Goal: Task Accomplishment & Management: Manage account settings

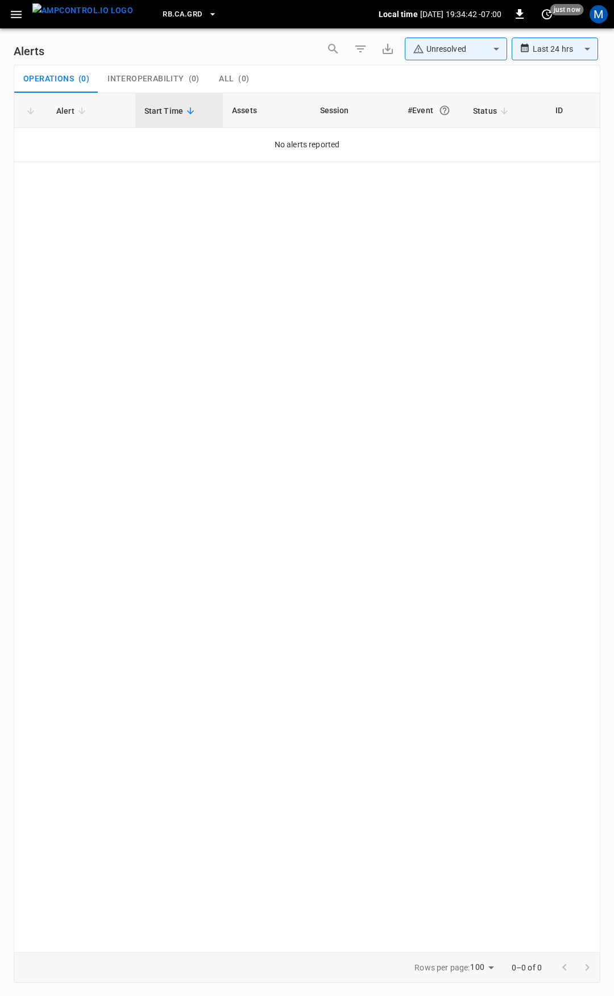
click at [16, 6] on button "button" at bounding box center [16, 14] width 23 height 21
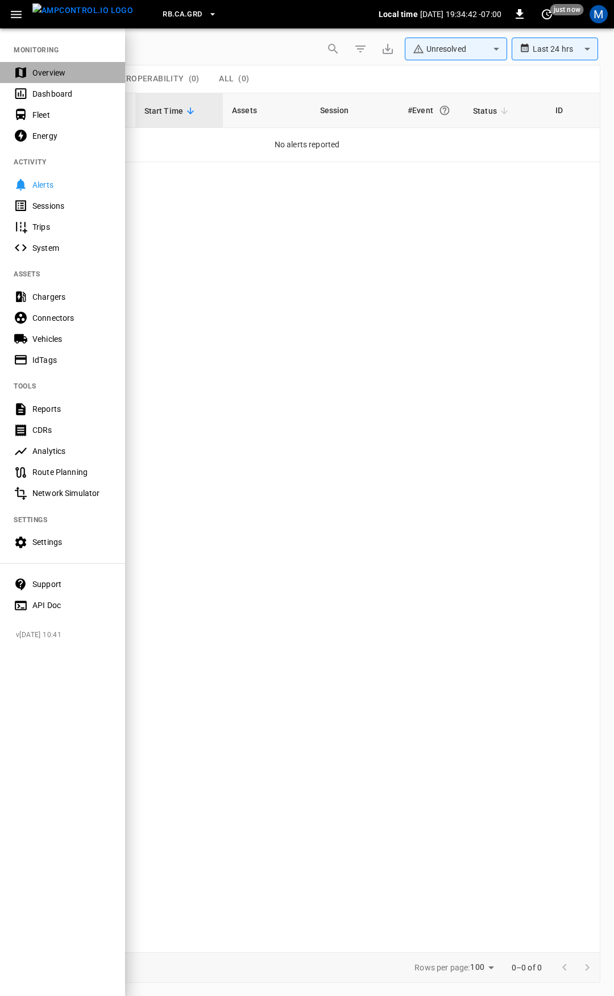
click at [32, 75] on div "Overview" at bounding box center [71, 72] width 79 height 11
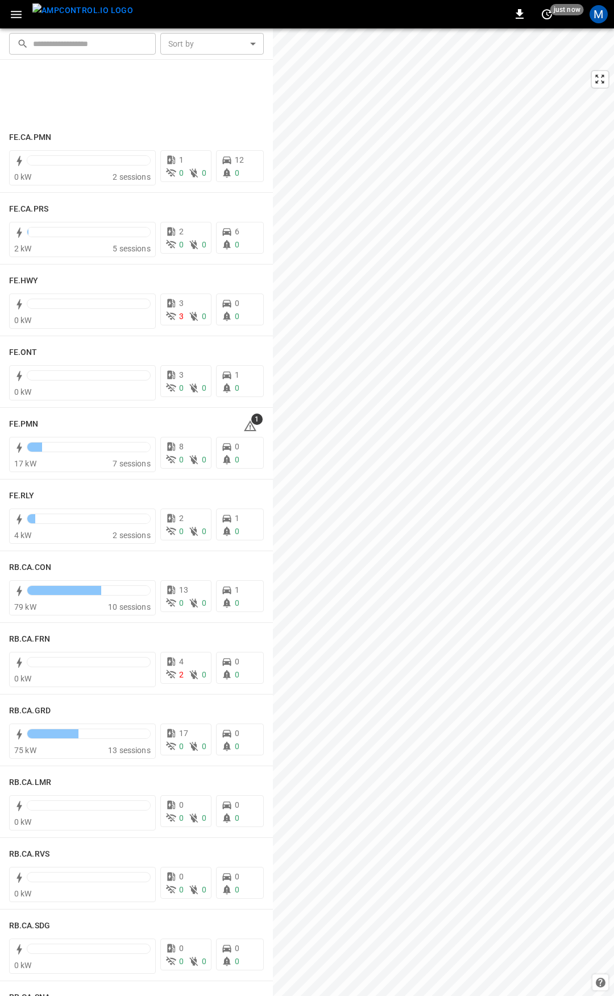
scroll to position [1202, 0]
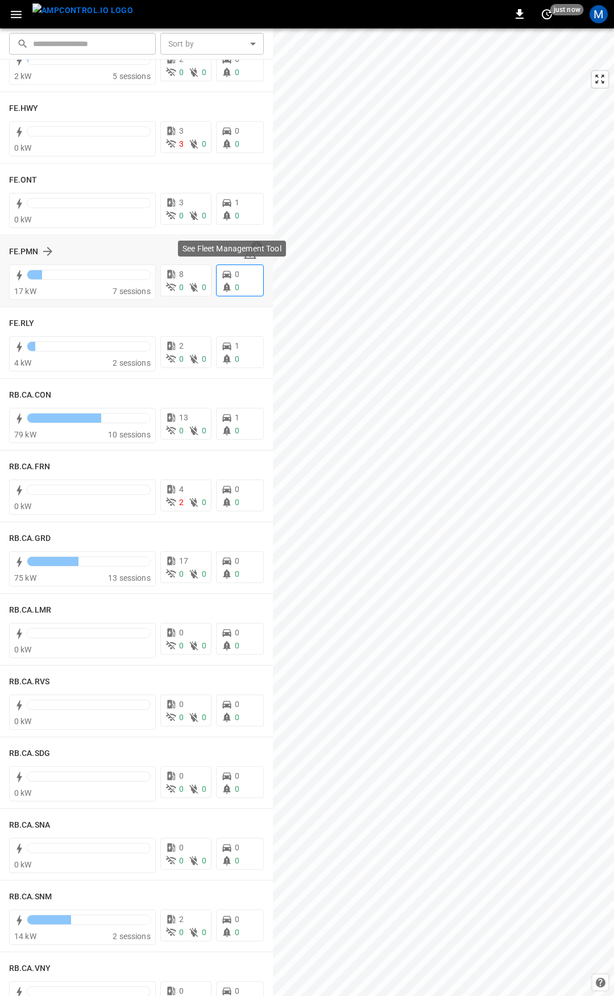
click at [242, 249] on p "See Fleet Management Tool" at bounding box center [232, 248] width 99 height 11
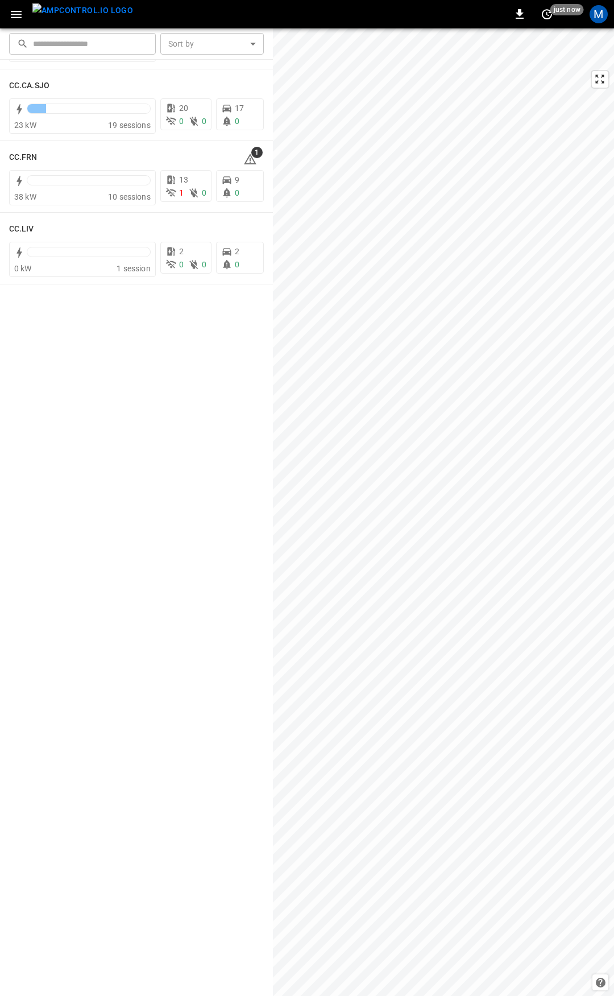
scroll to position [0, 0]
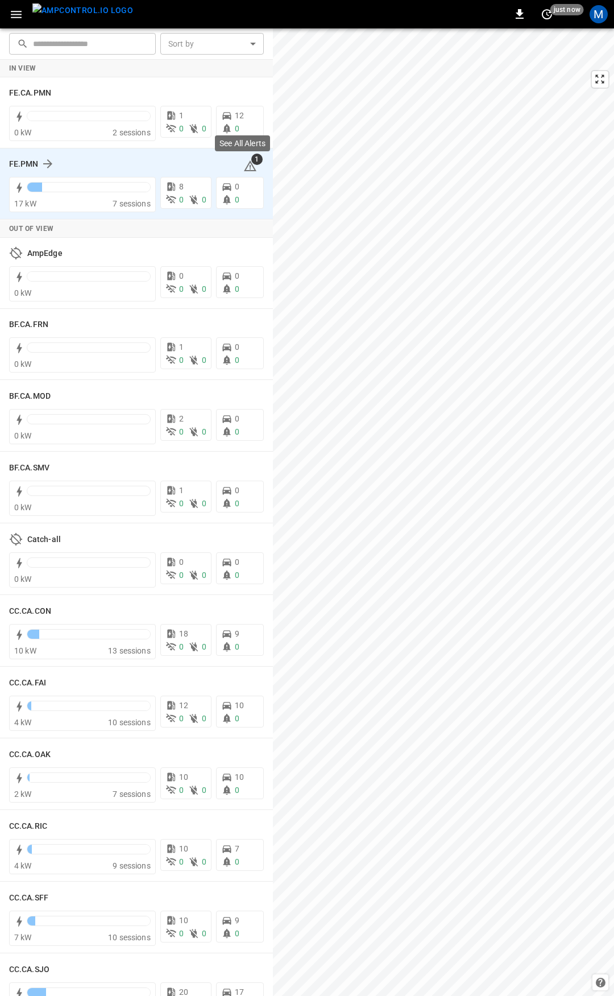
click at [243, 163] on icon at bounding box center [250, 166] width 14 height 14
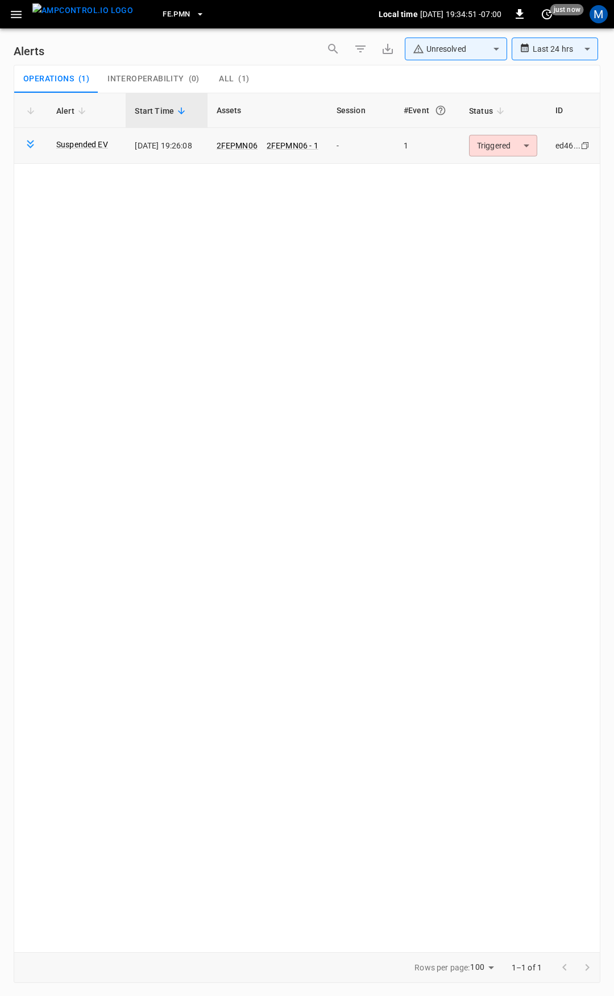
click at [497, 142] on body "**********" at bounding box center [307, 496] width 614 height 992
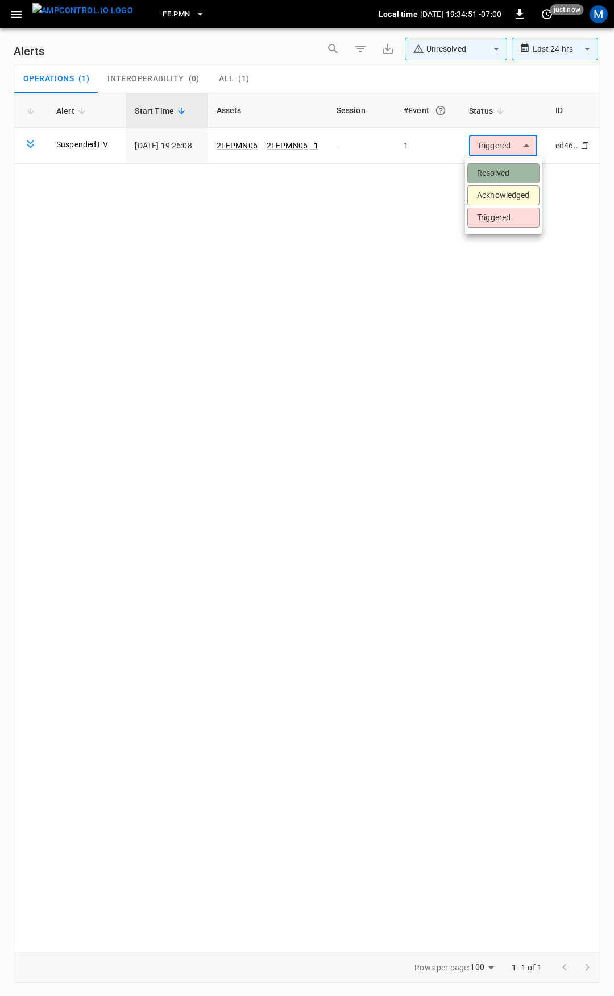
click at [497, 169] on li "Resolved" at bounding box center [504, 173] width 72 height 20
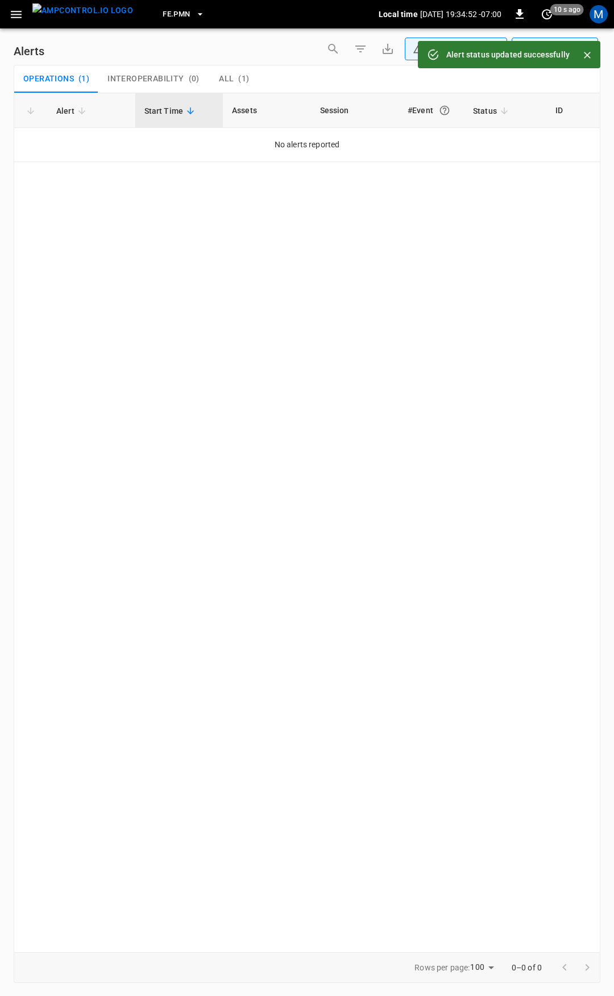
drag, startPoint x: 25, startPoint y: 18, endPoint x: 23, endPoint y: 27, distance: 8.8
click at [24, 18] on button "button" at bounding box center [16, 14] width 23 height 21
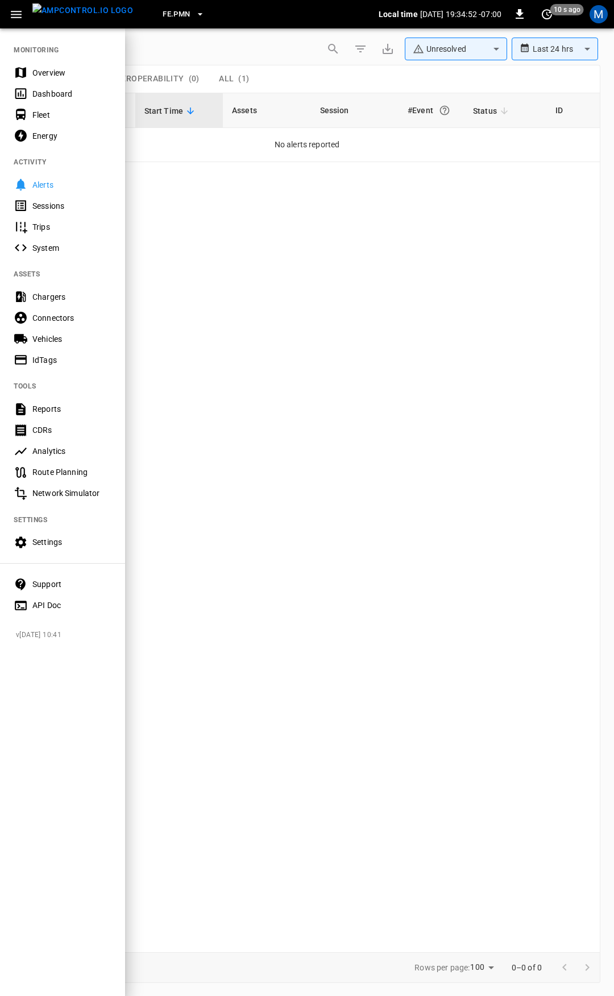
click at [50, 80] on div "Overview" at bounding box center [62, 72] width 125 height 21
